Goal: Task Accomplishment & Management: Manage account settings

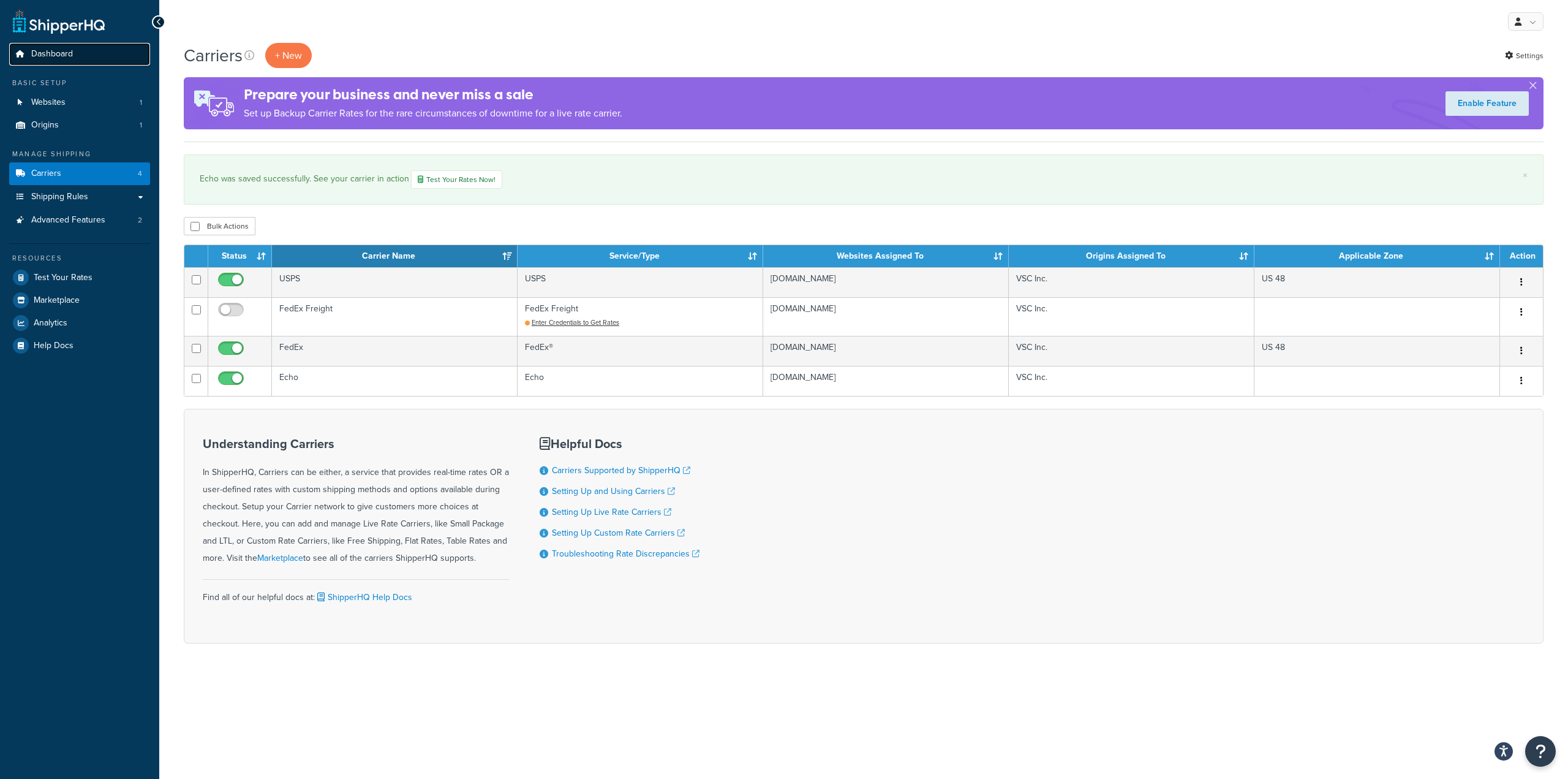
click at [82, 52] on link "Dashboard" at bounding box center [80, 54] width 141 height 23
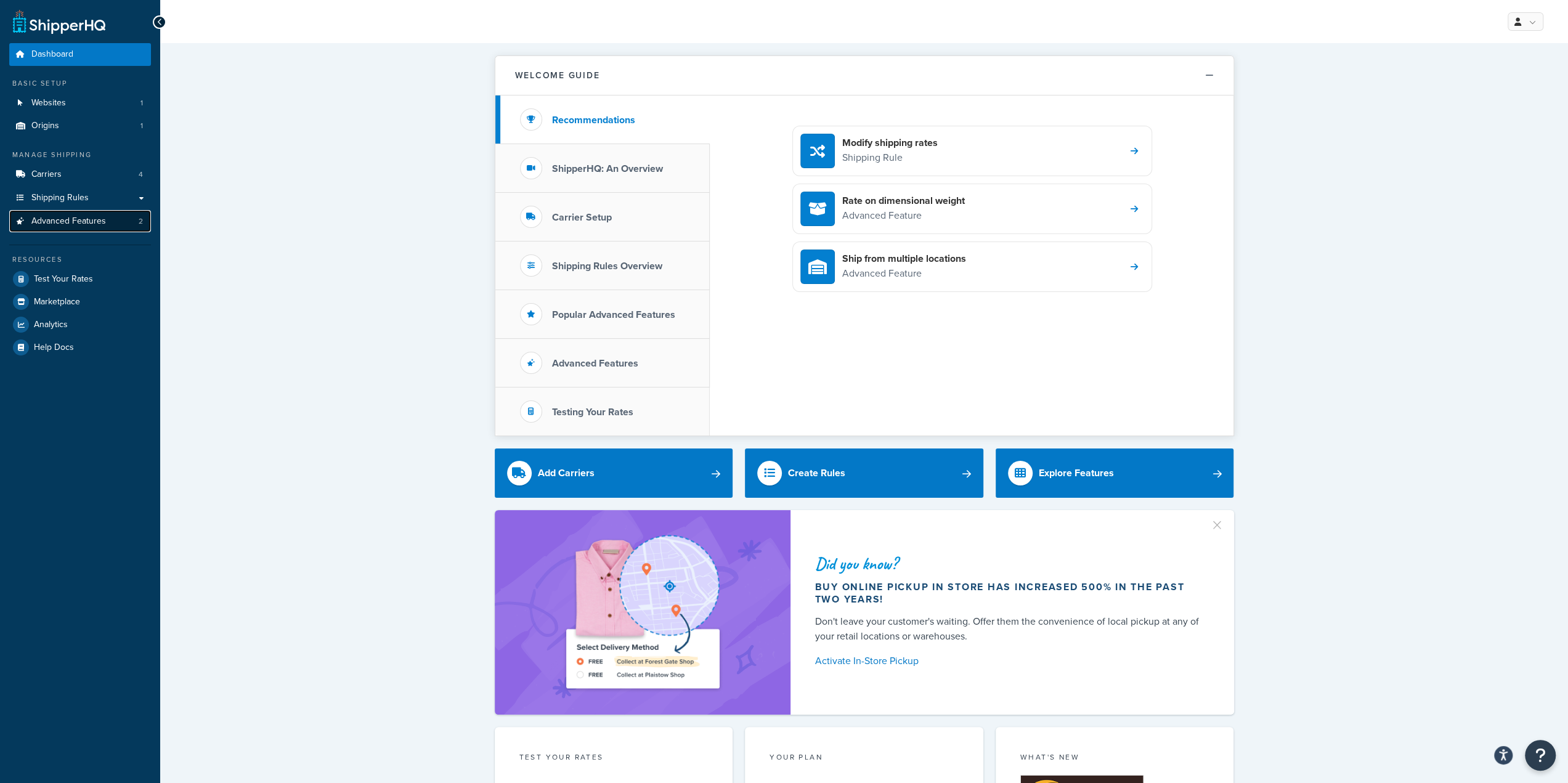
click at [75, 216] on span "Advanced Features" at bounding box center [68, 221] width 75 height 10
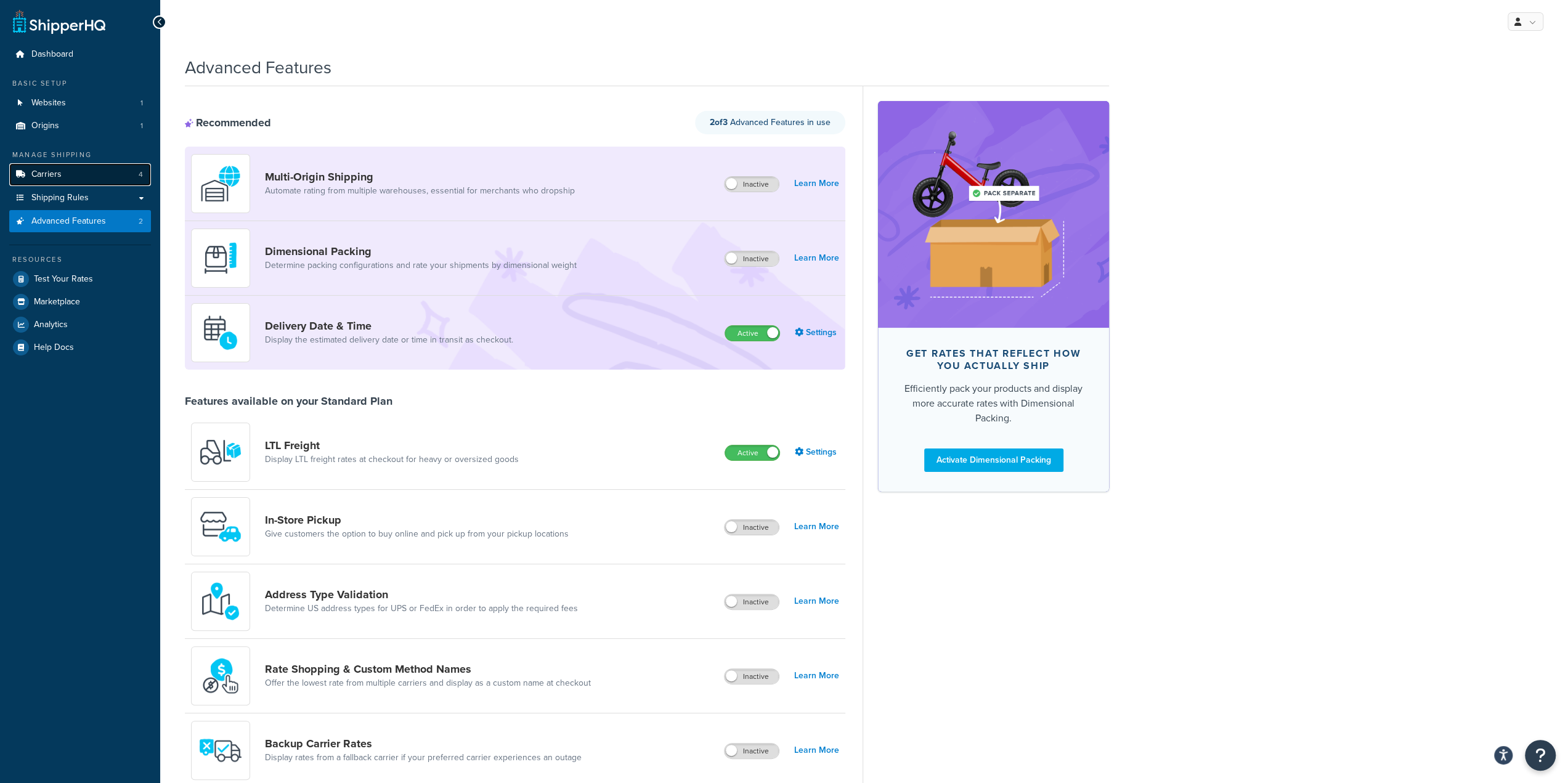
click at [75, 181] on link "Carriers 4" at bounding box center [80, 175] width 142 height 23
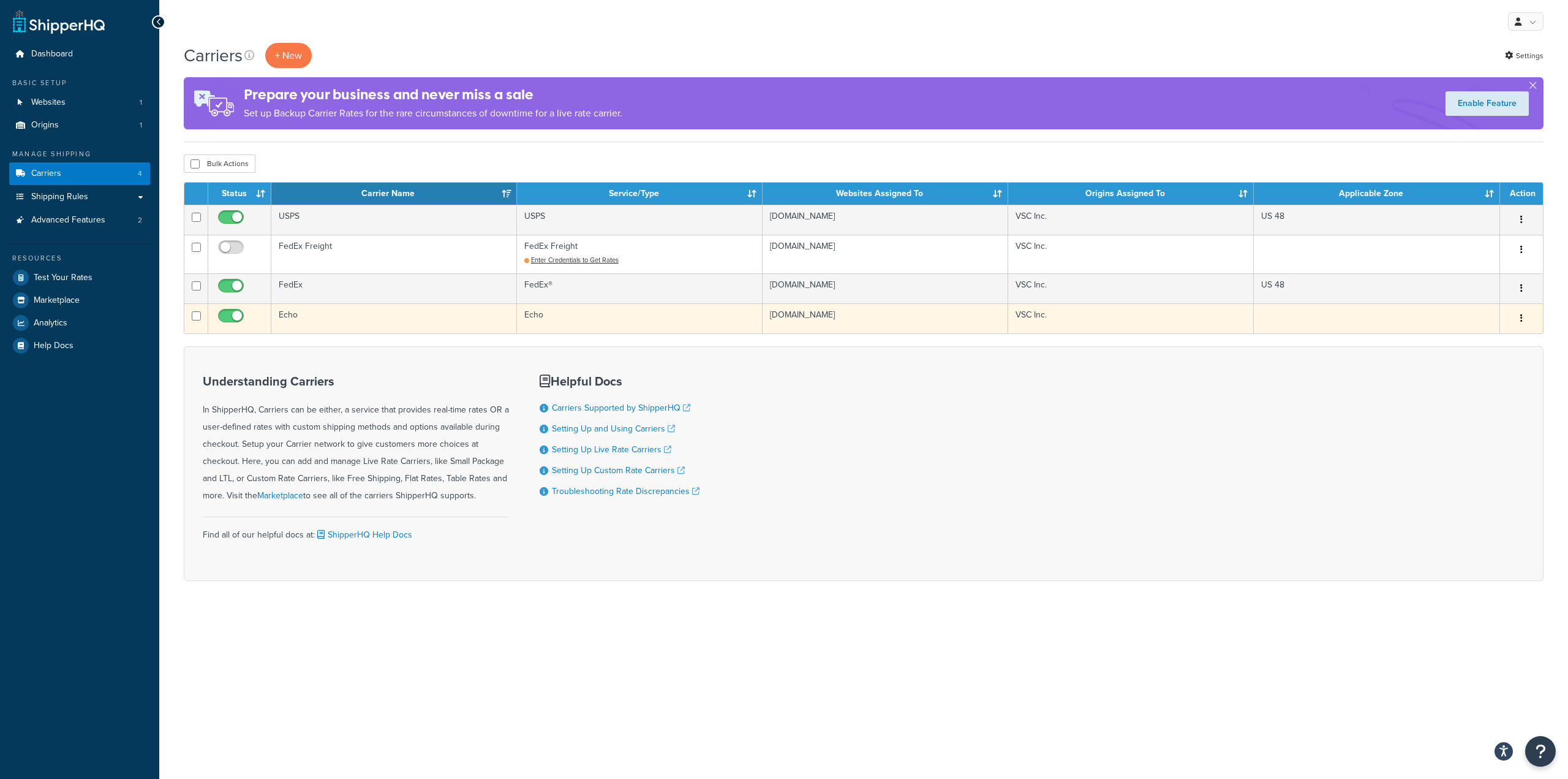
click at [355, 318] on td "Echo" at bounding box center [394, 318] width 245 height 30
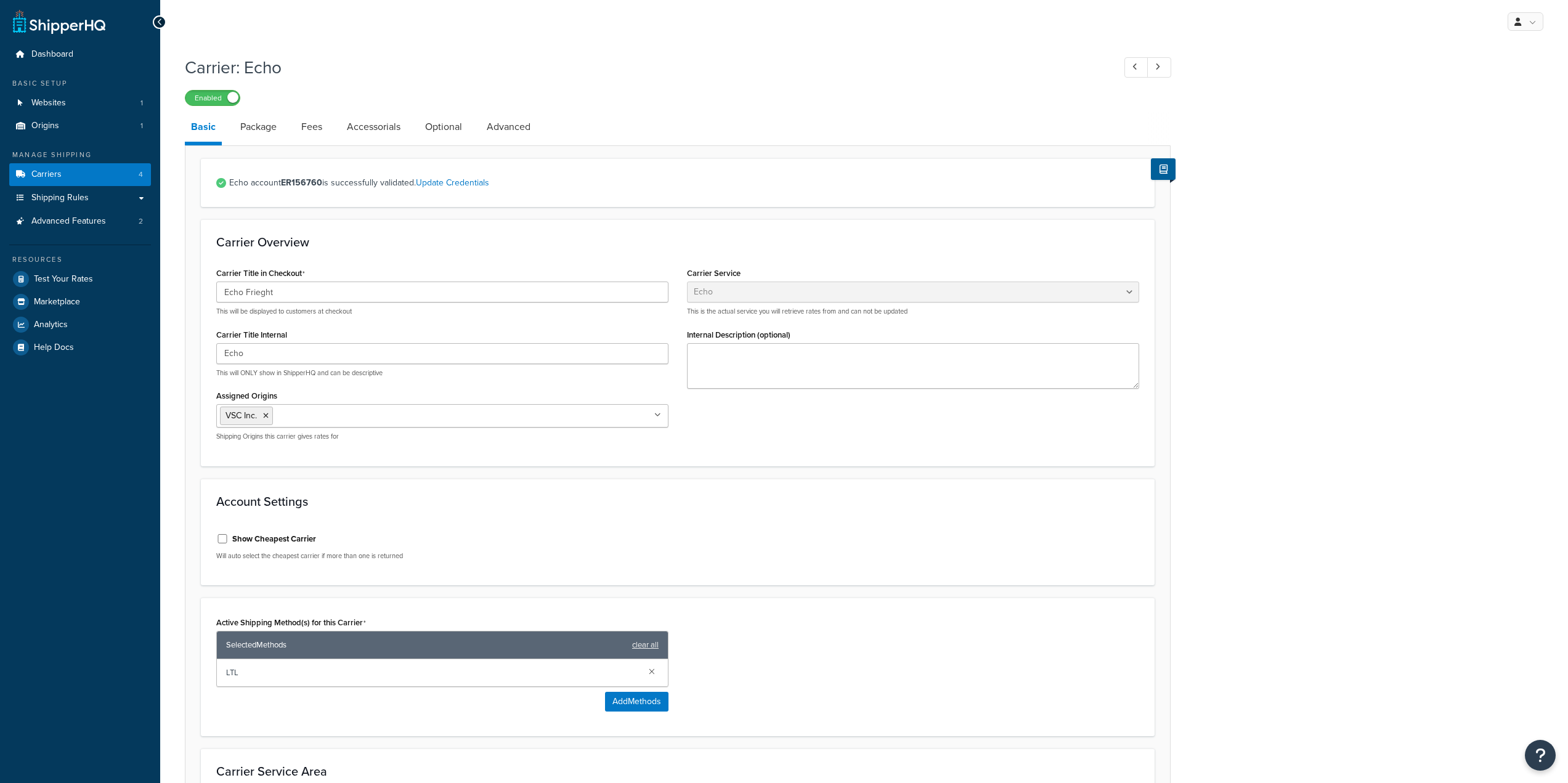
select select "echoFreight"
click at [311, 132] on link "Fees" at bounding box center [311, 127] width 33 height 30
select select "AFTER"
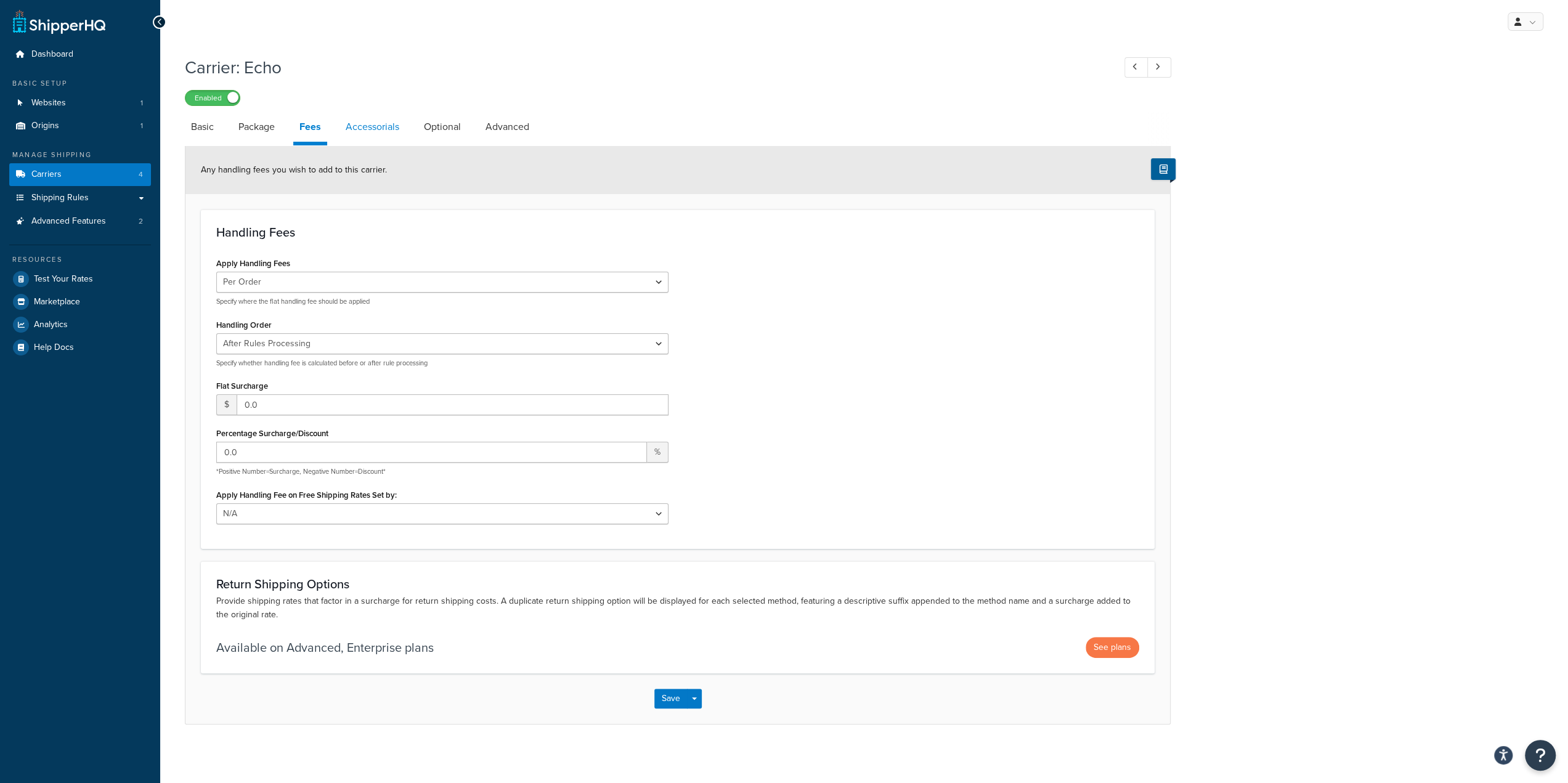
click at [363, 131] on link "Accessorials" at bounding box center [373, 127] width 66 height 30
